Goal: Task Accomplishment & Management: Manage account settings

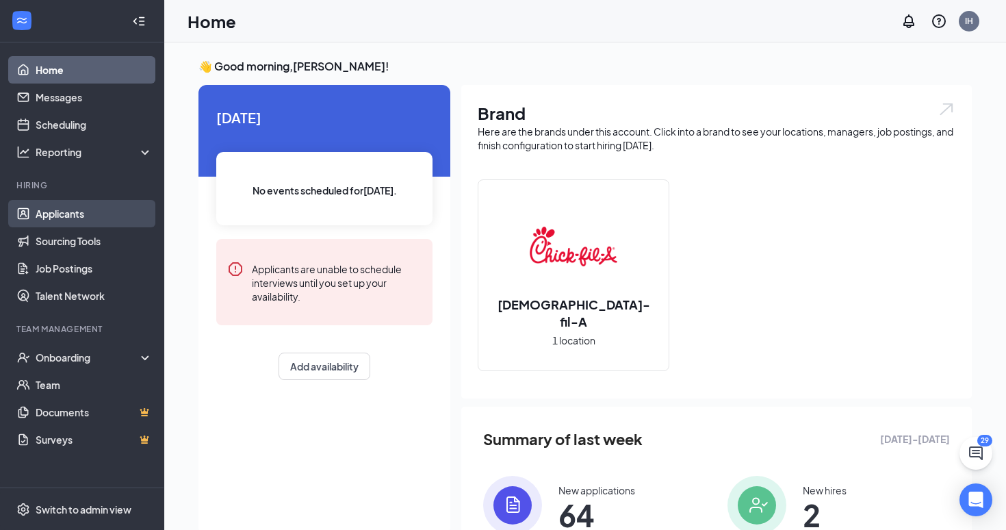
click at [92, 205] on link "Applicants" at bounding box center [94, 213] width 117 height 27
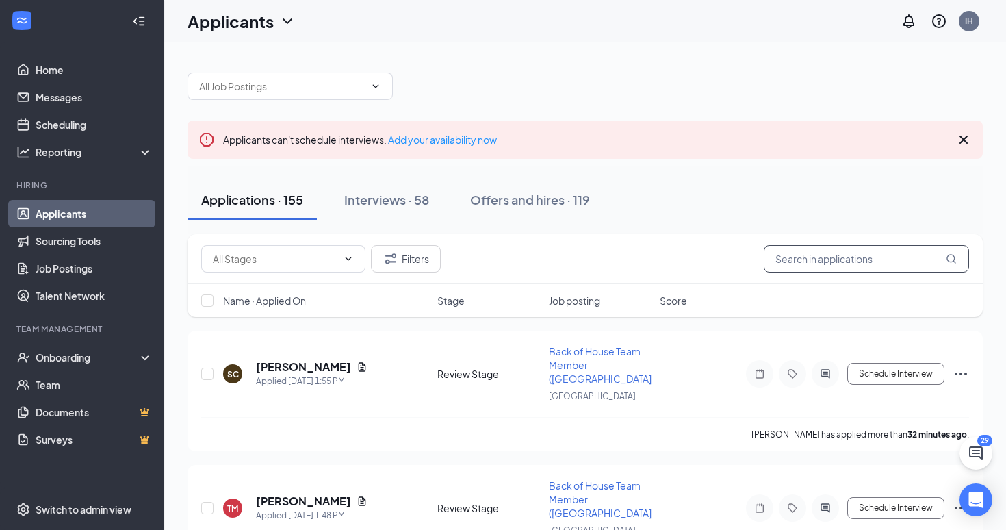
click at [828, 264] on input "text" at bounding box center [866, 258] width 205 height 27
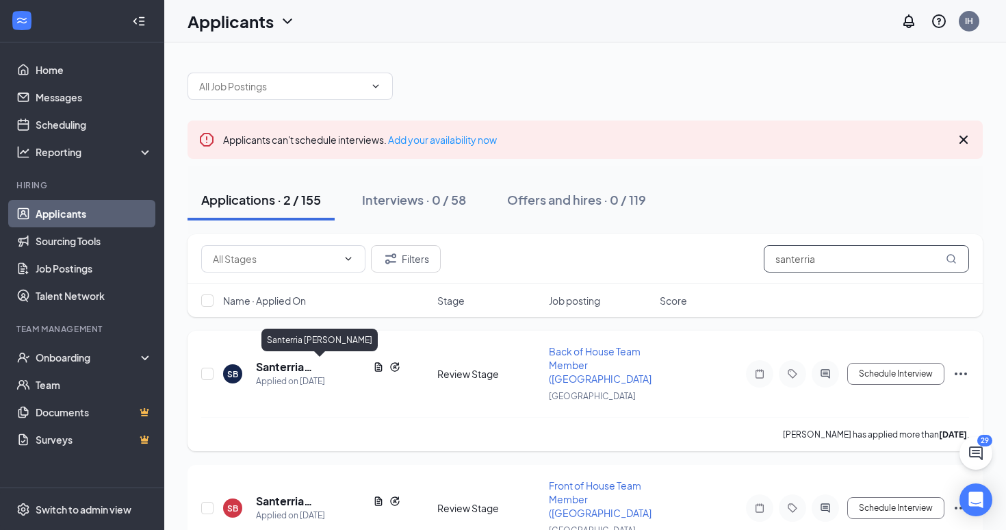
type input "santerria"
click at [283, 364] on h5 "Santerria Bigby" at bounding box center [312, 366] width 112 height 15
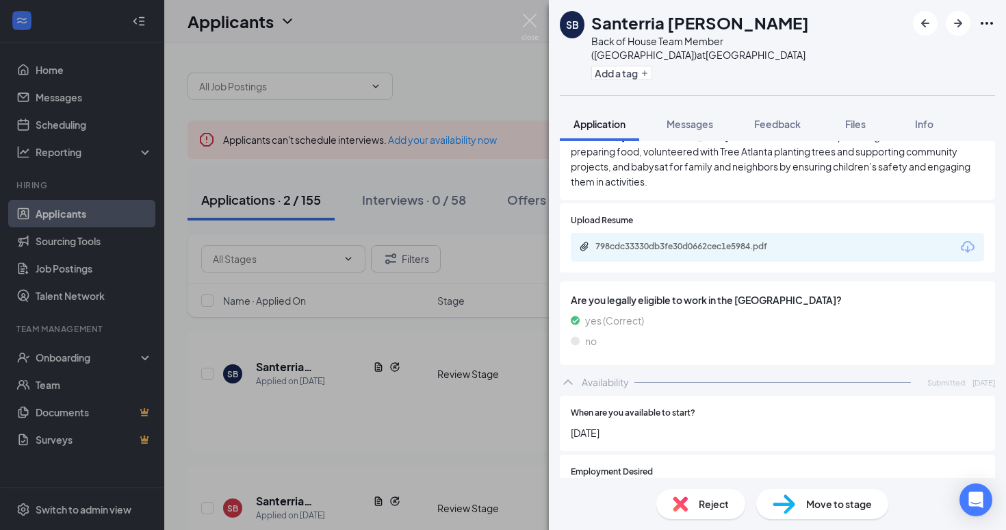
scroll to position [600, 0]
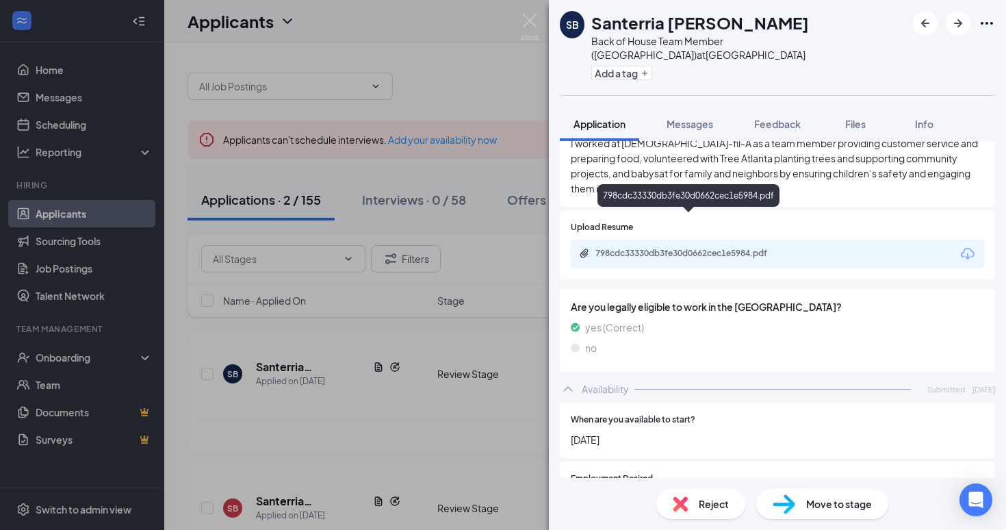
click at [662, 248] on div "798cdc33330db3fe30d0662cec1e5984.pdf" at bounding box center [692, 253] width 192 height 11
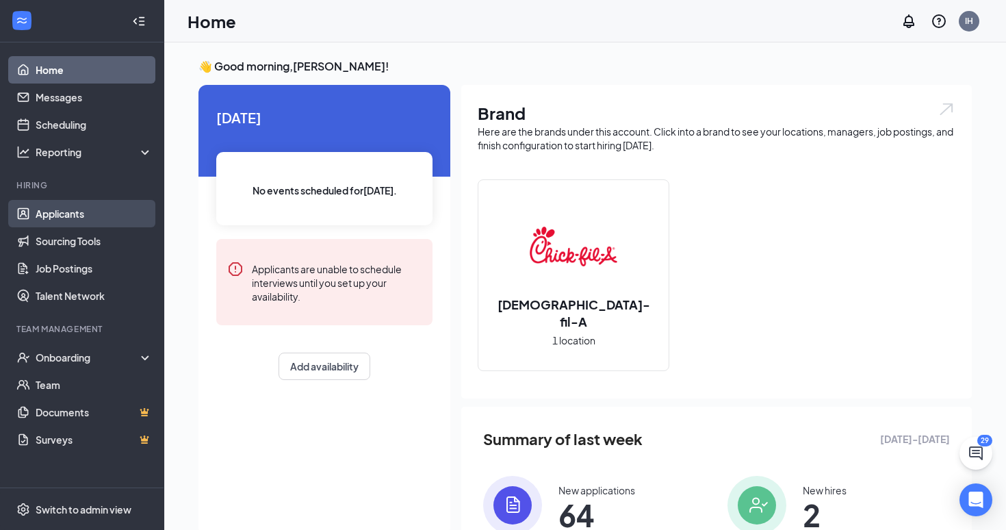
click at [96, 209] on link "Applicants" at bounding box center [94, 213] width 117 height 27
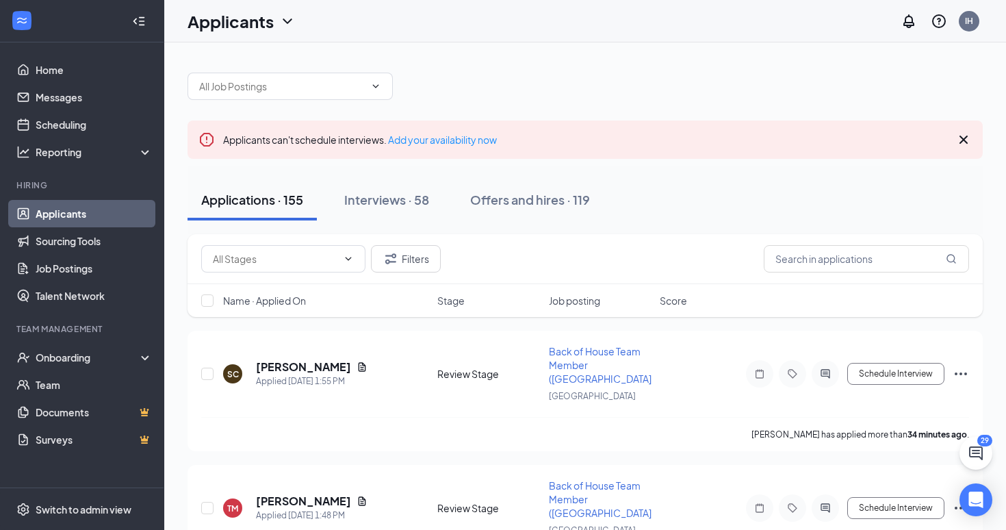
click at [858, 272] on div "Filters" at bounding box center [585, 259] width 795 height 50
click at [849, 260] on input "text" at bounding box center [866, 258] width 205 height 27
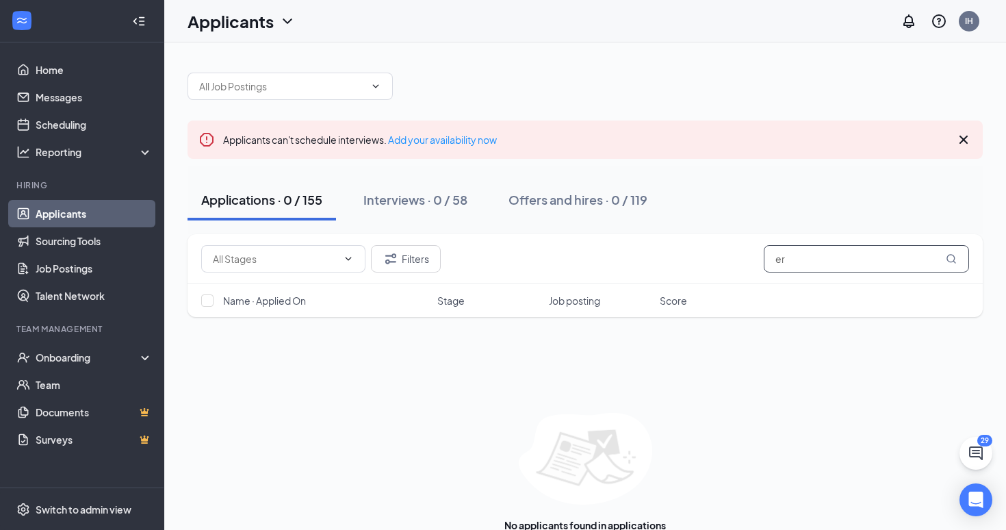
type input "e"
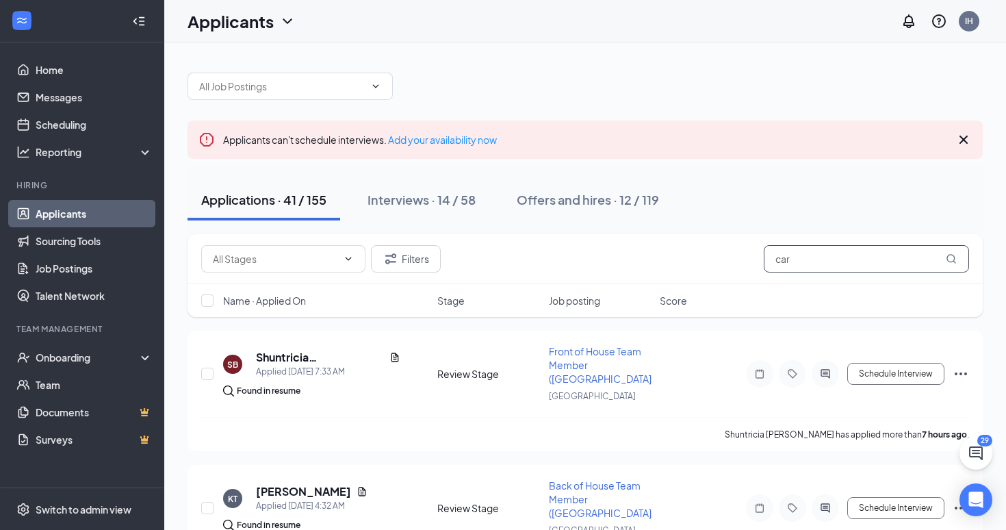
type input "[PERSON_NAME]"
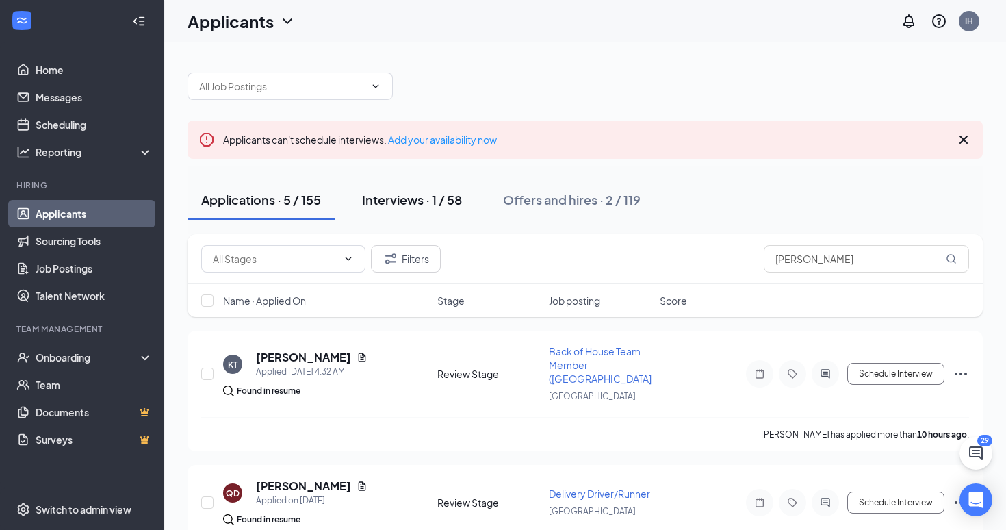
click at [407, 201] on div "Interviews · 1 / 58" at bounding box center [412, 199] width 100 height 17
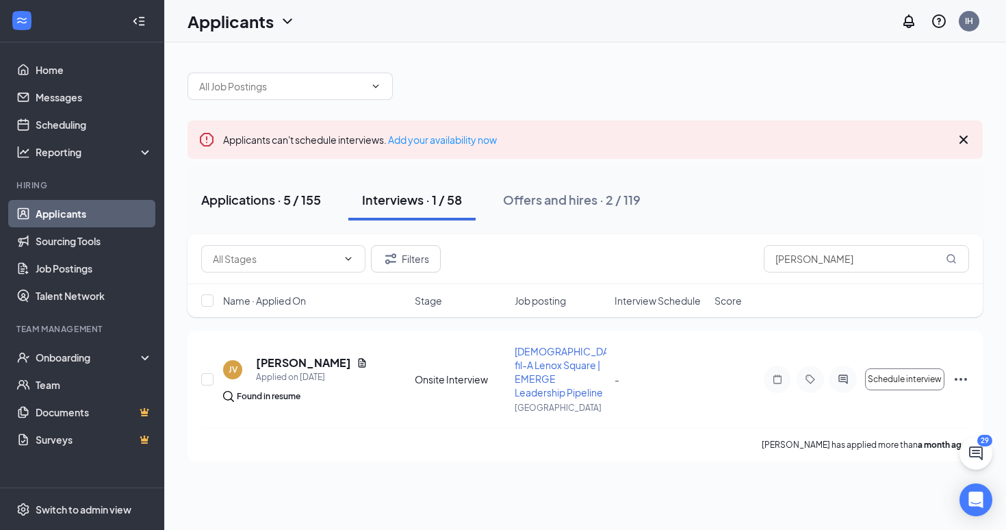
click at [266, 200] on div "Applications · 5 / 155" at bounding box center [261, 199] width 120 height 17
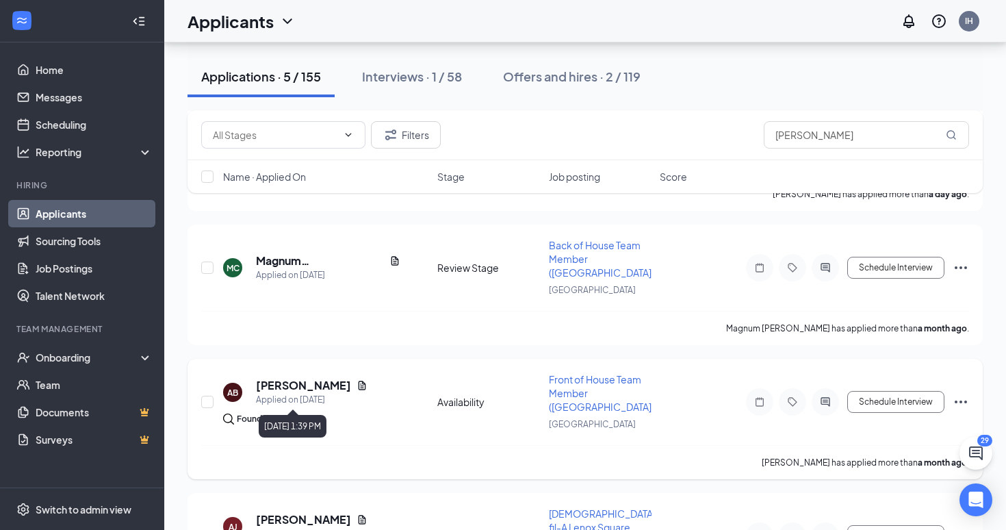
scroll to position [361, 0]
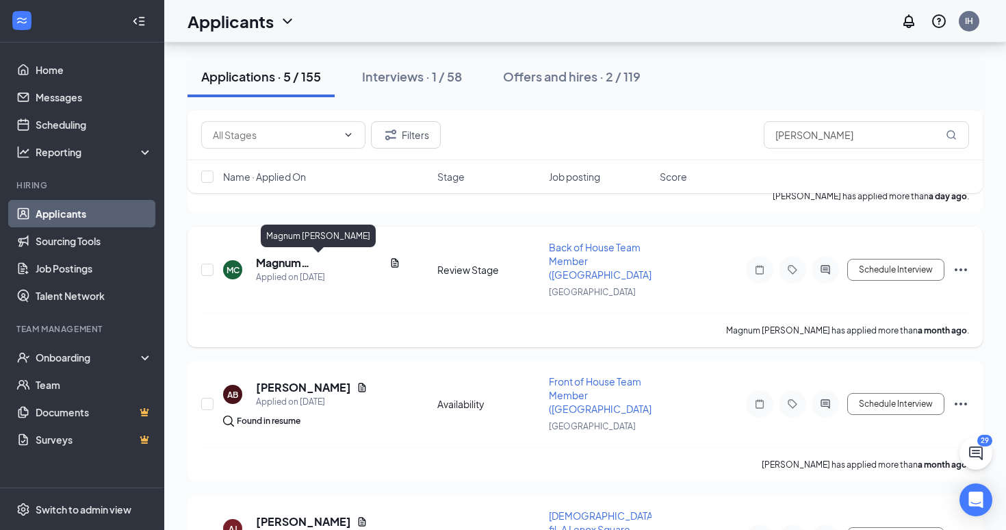
click at [294, 260] on h5 "Magnum [PERSON_NAME]" at bounding box center [320, 262] width 128 height 15
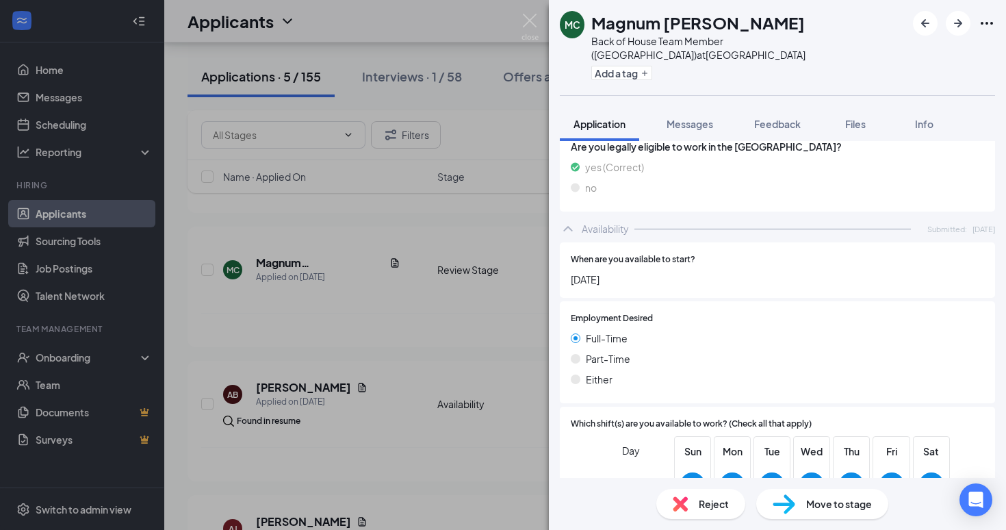
scroll to position [662, 0]
